Goal: Information Seeking & Learning: Learn about a topic

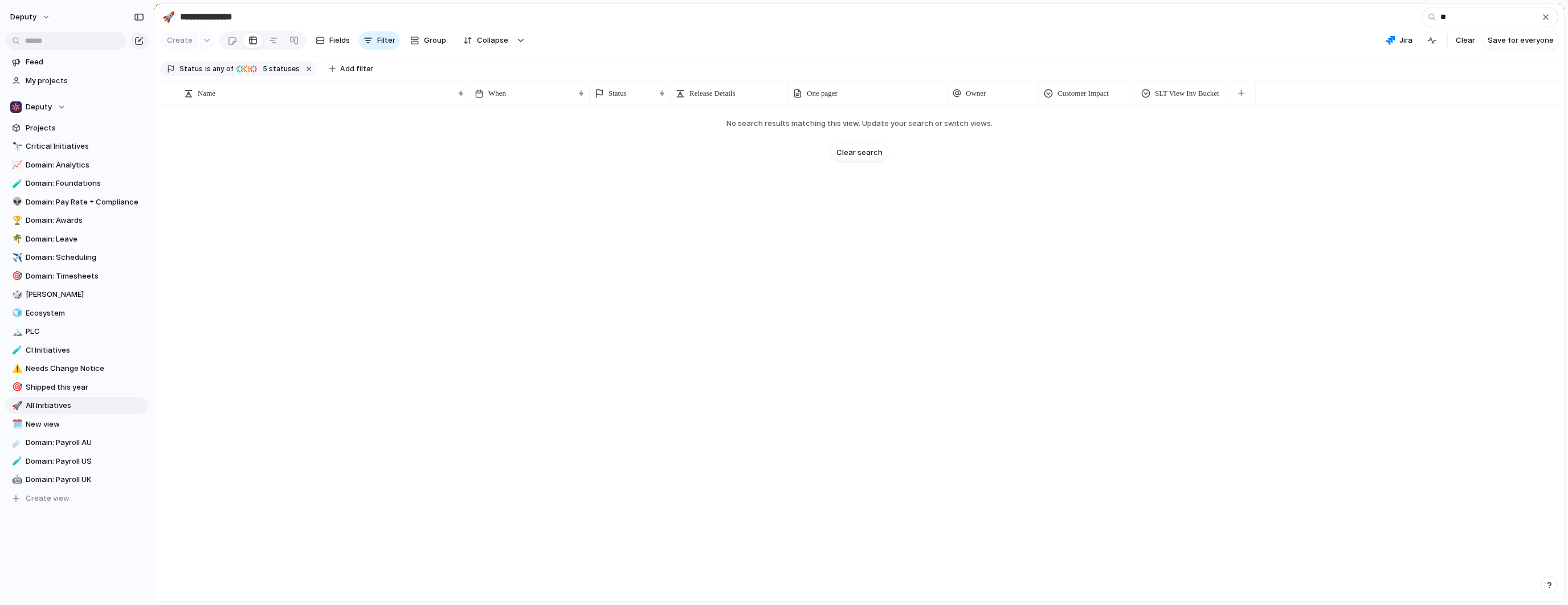
type input "*"
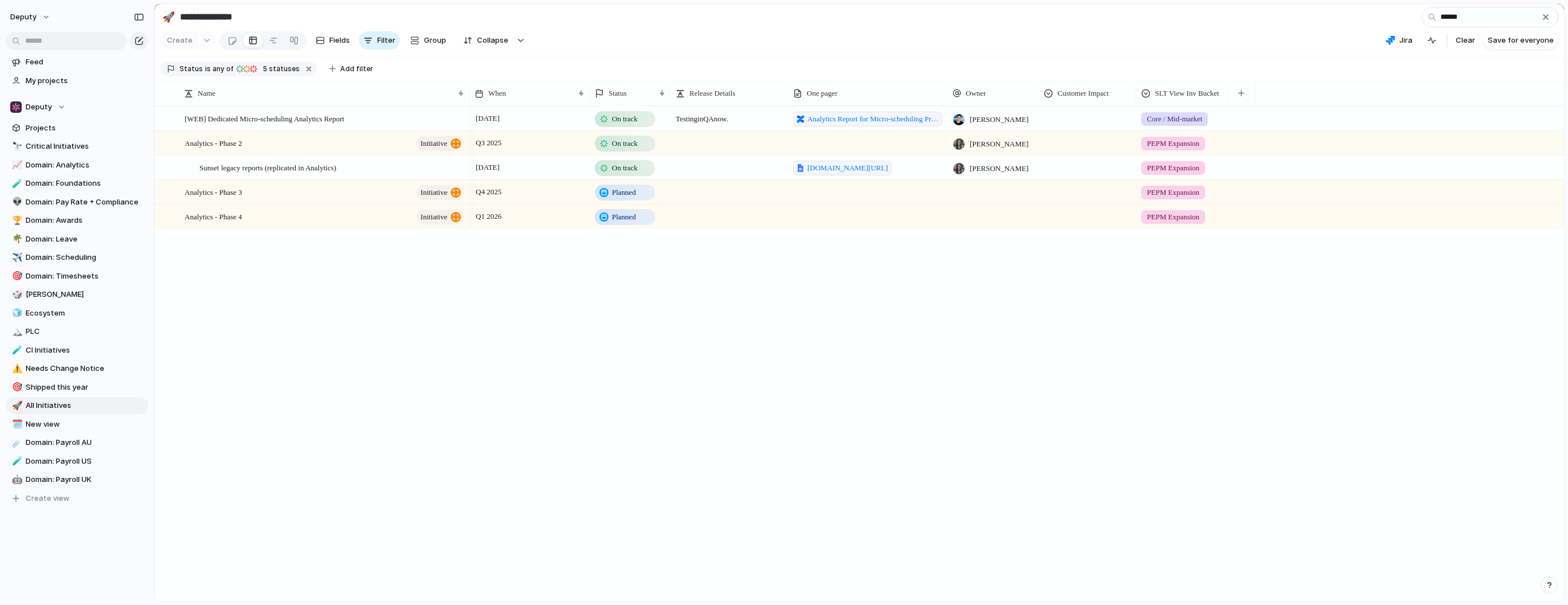
type input "******"
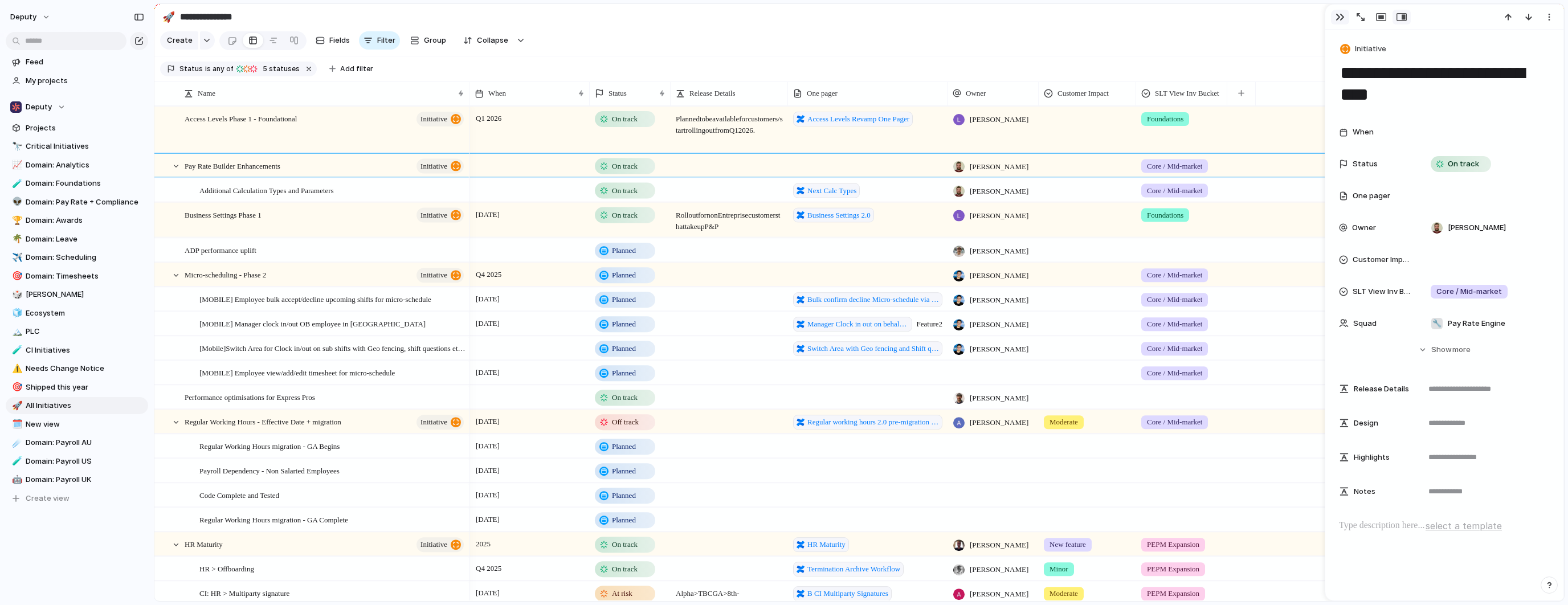
click at [1334, 14] on button "button" at bounding box center [1340, 17] width 19 height 15
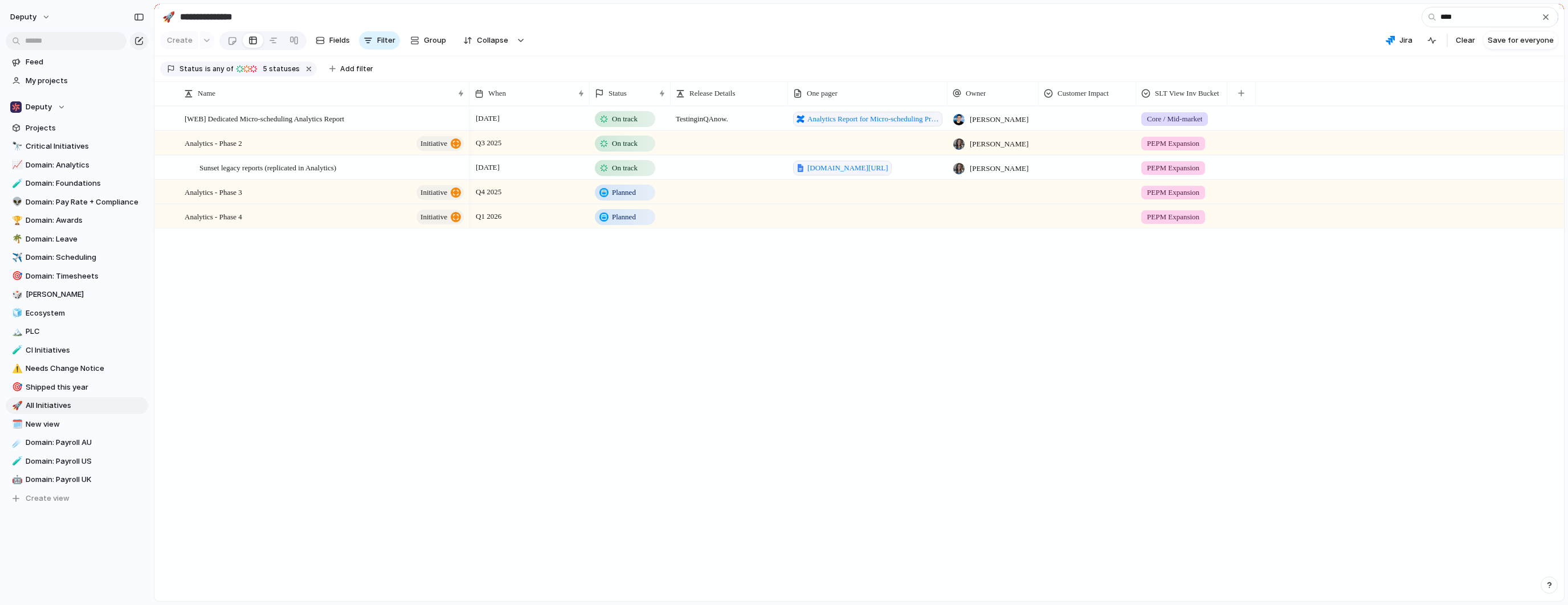
type input "****"
click at [782, 139] on div at bounding box center [729, 138] width 116 height 12
click at [242, 143] on span "Analytics - Phase 2" at bounding box center [213, 143] width 58 height 13
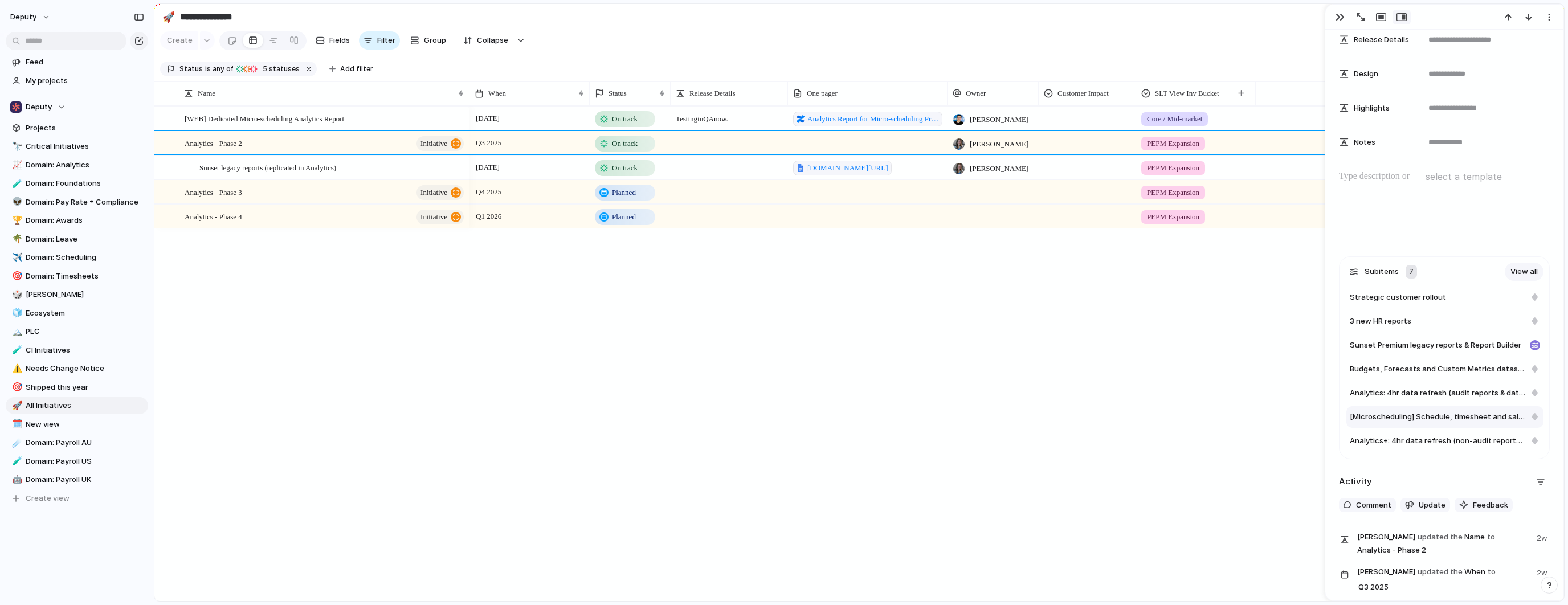
scroll to position [328, 0]
click at [1418, 318] on div "3 new HR reports" at bounding box center [1438, 320] width 176 height 12
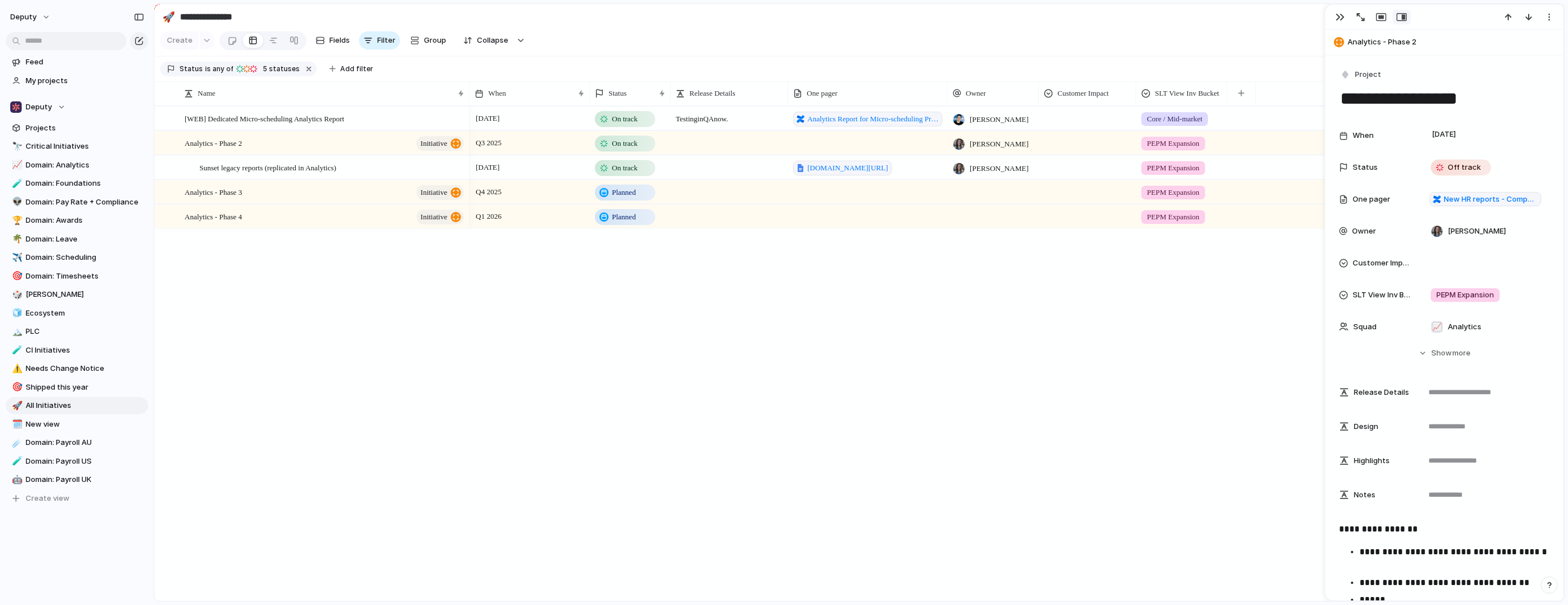
click at [1398, 40] on span "Analytics - Phase 2" at bounding box center [1452, 42] width 211 height 12
type textarea "**********"
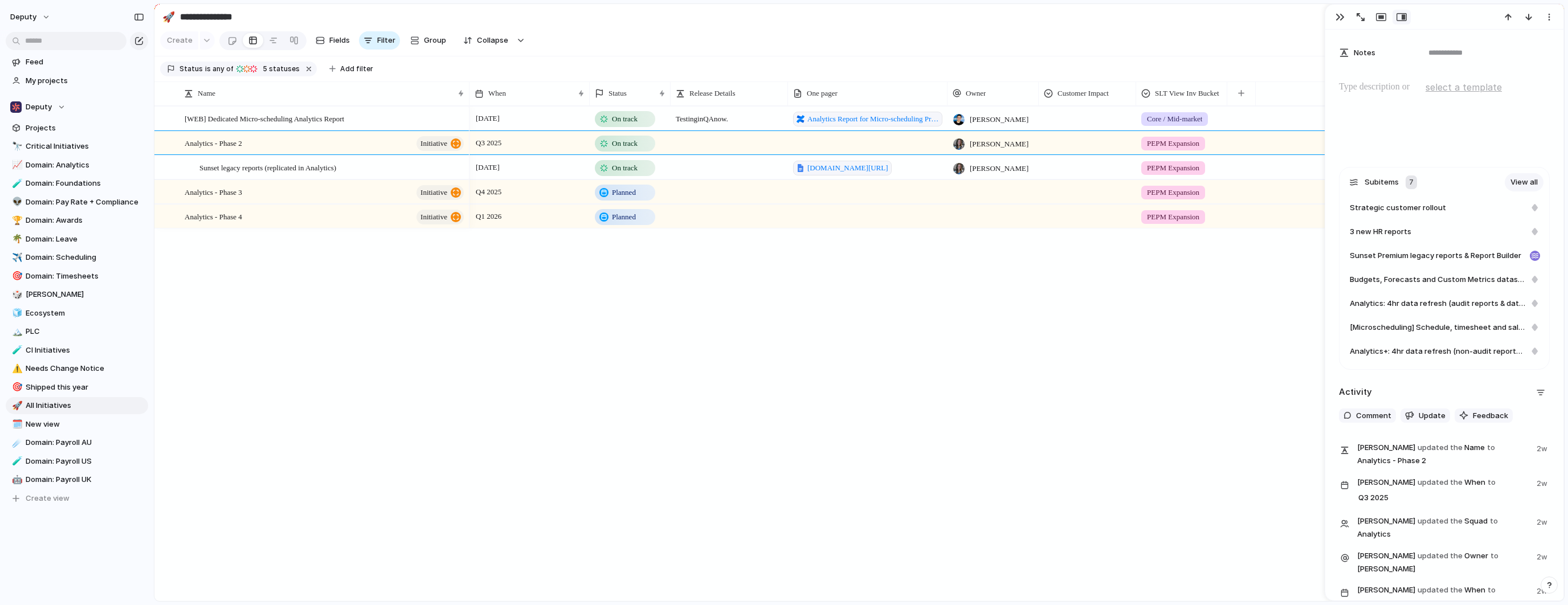
scroll to position [437, 0]
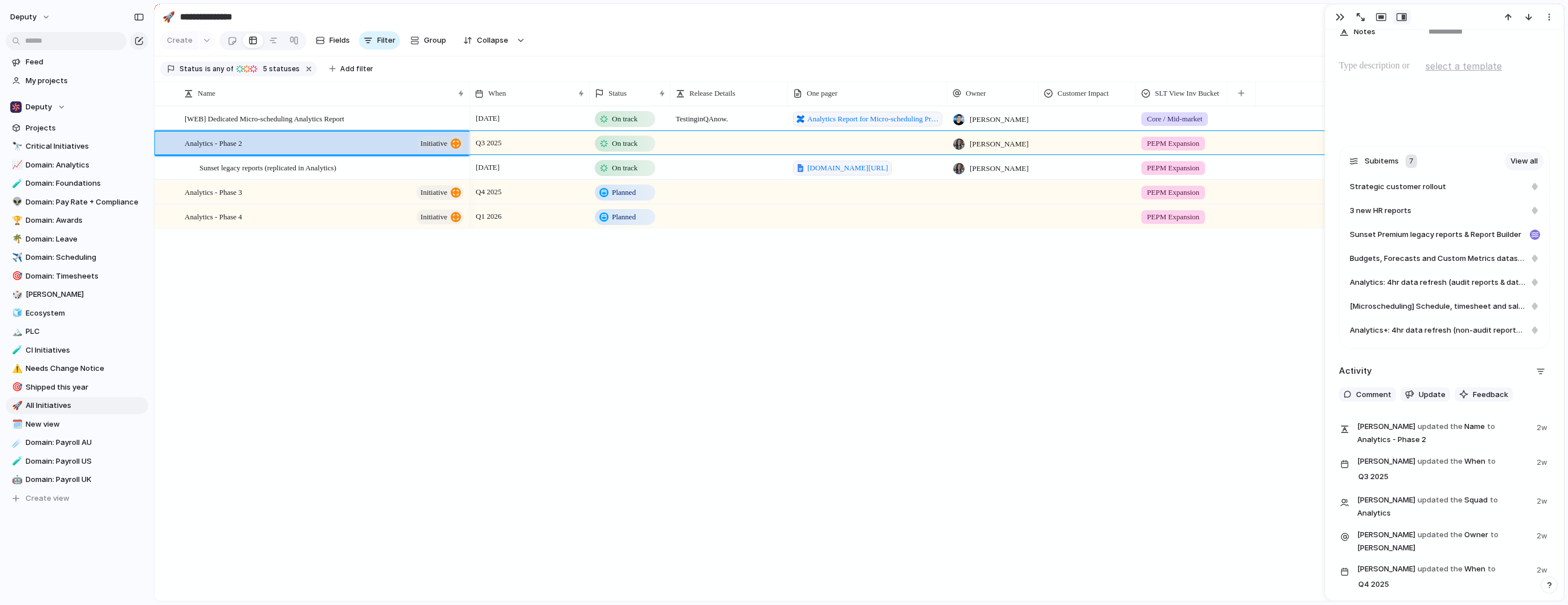
click at [760, 311] on div "[DATE] On track Testing in QA now. Analytics Report for Micro-scheduling Produc…" at bounding box center [1017, 353] width 1094 height 495
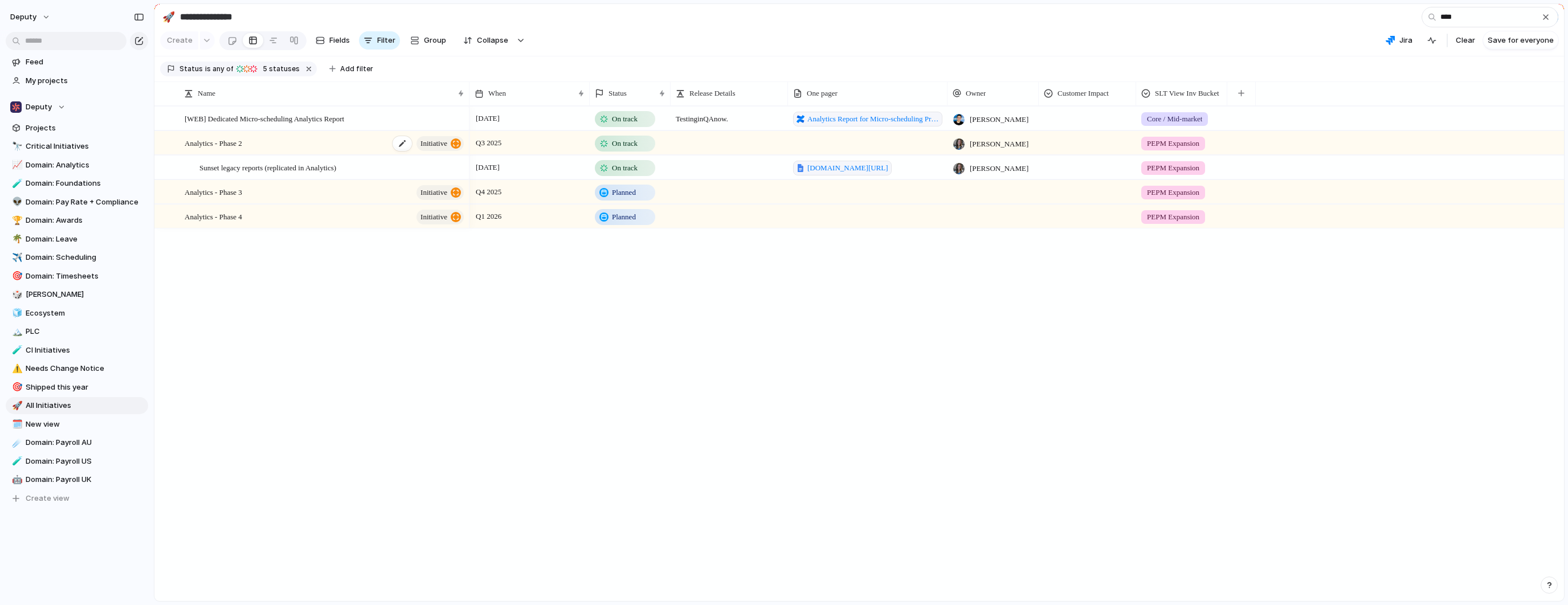
click at [268, 141] on div "Analytics - Phase 2 initiative" at bounding box center [325, 143] width 281 height 23
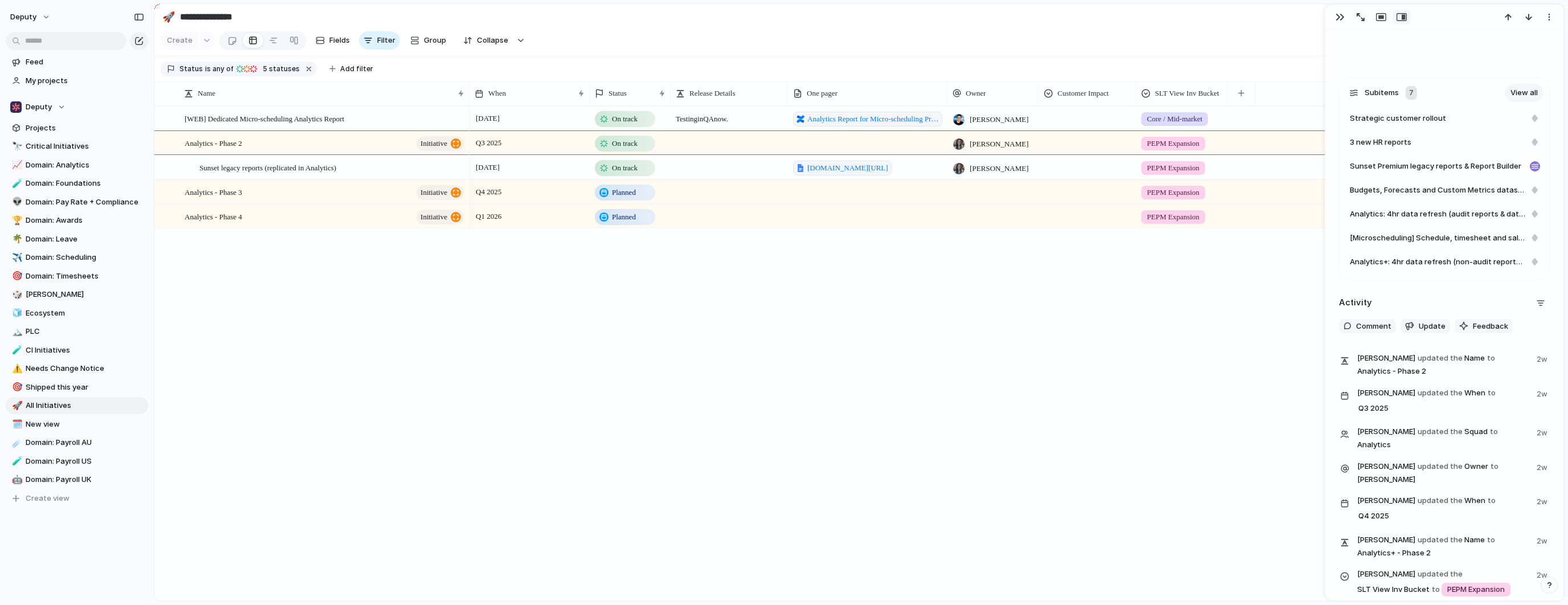
scroll to position [401, 0]
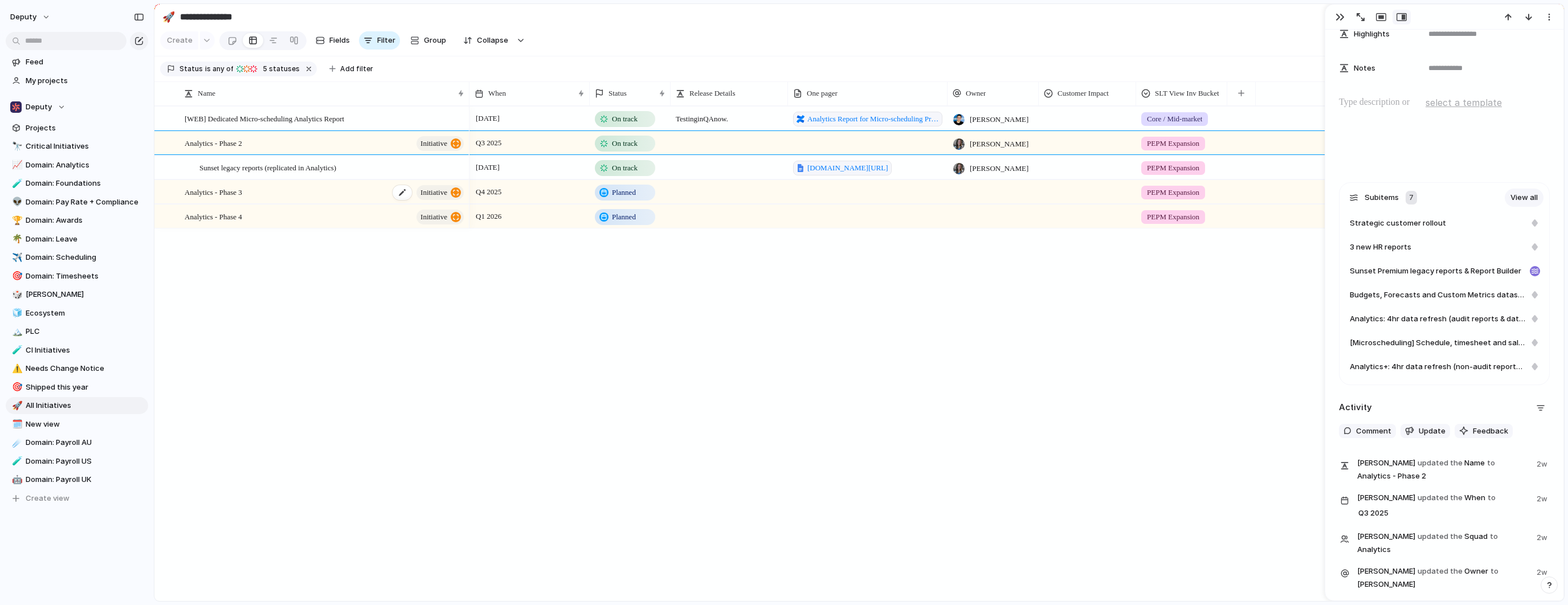
click at [231, 202] on div "Analytics - Phase 3 initiative" at bounding box center [325, 192] width 281 height 23
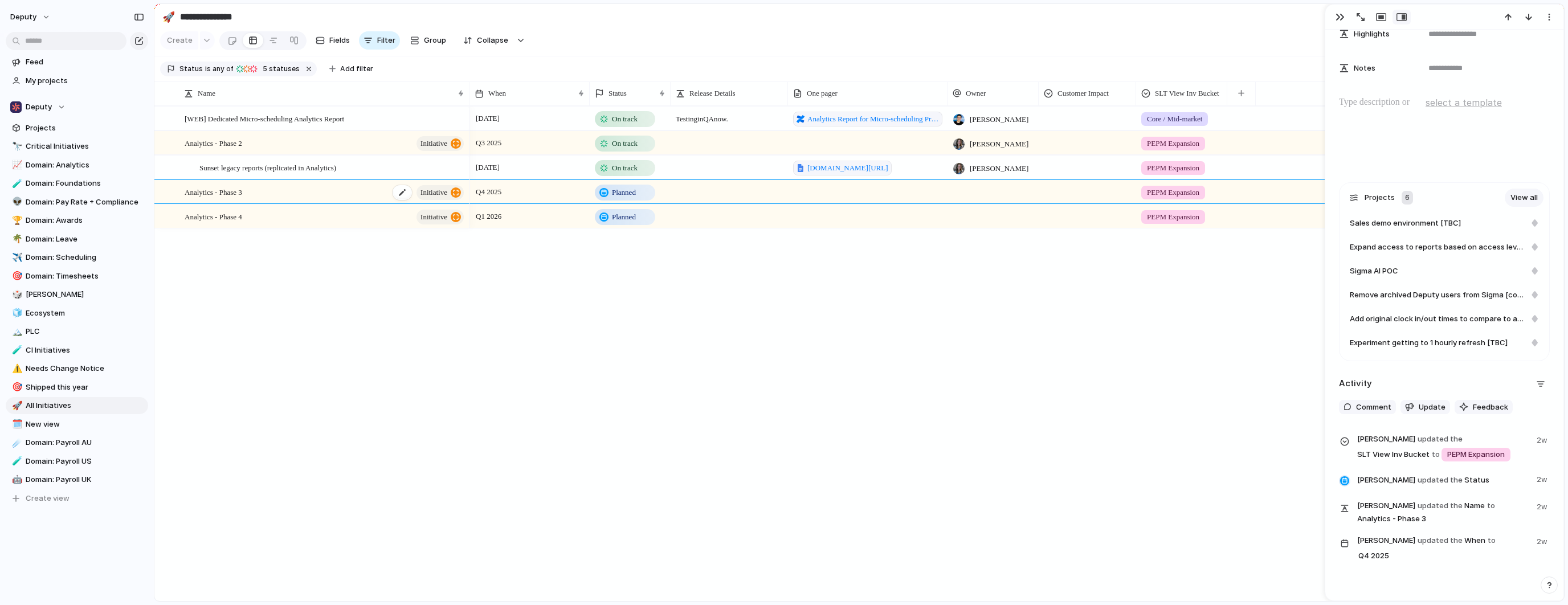
click at [254, 194] on div "Analytics - Phase 3 initiative" at bounding box center [325, 192] width 281 height 23
click at [267, 218] on div "Analytics - Phase 4 initiative" at bounding box center [325, 217] width 281 height 23
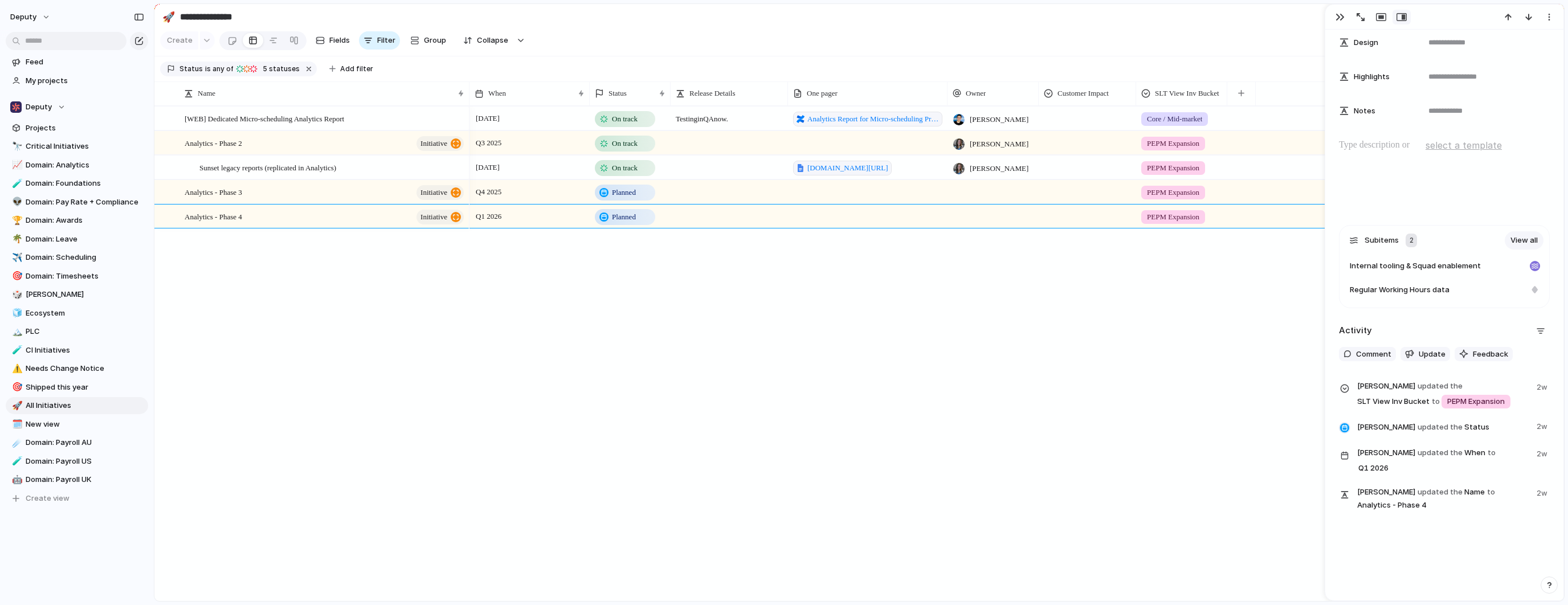
drag, startPoint x: 991, startPoint y: 389, endPoint x: 980, endPoint y: 387, distance: 11.2
click at [991, 388] on div "[DATE] On track Testing in QA now. Analytics Report for Micro-scheduling Produc…" at bounding box center [1017, 353] width 1094 height 495
click at [1425, 293] on span "Regular Working Hours data" at bounding box center [1399, 290] width 99 height 12
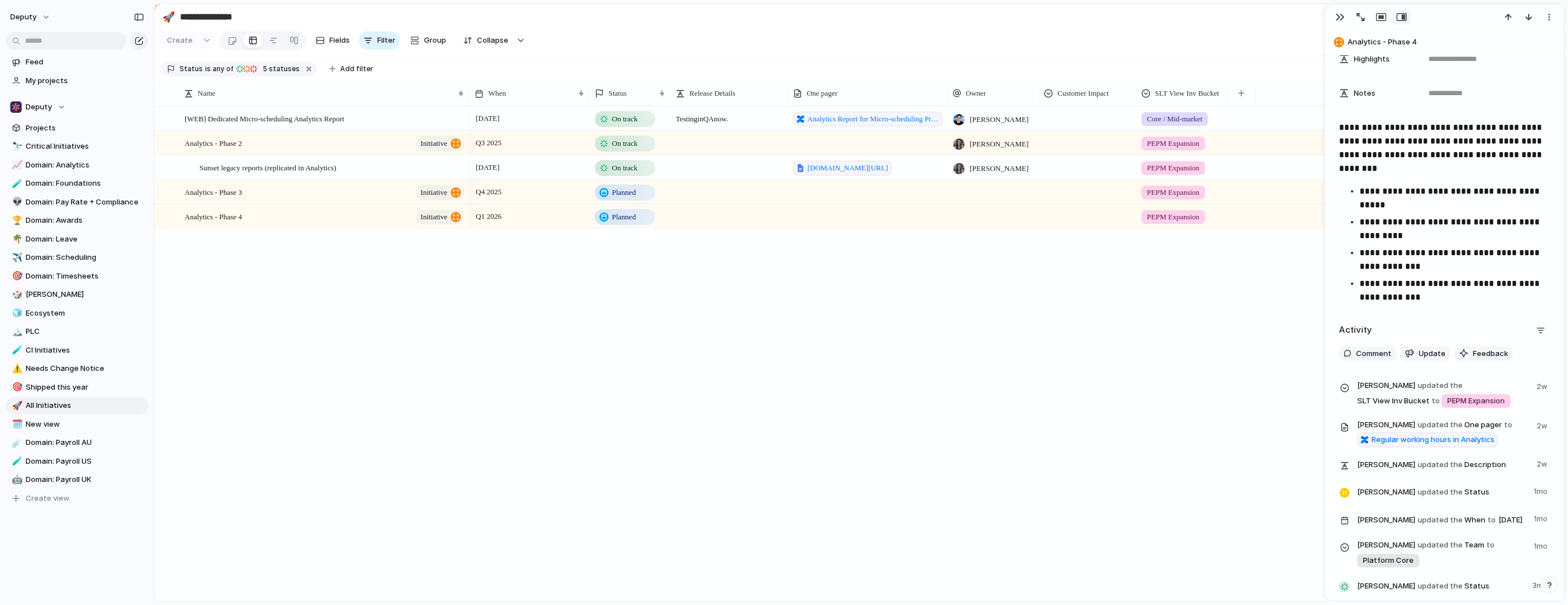
click at [1124, 363] on div "[DATE] On track Testing in QA now. Analytics Report for Micro-scheduling Produc…" at bounding box center [1017, 353] width 1094 height 495
